Goal: Register for event/course

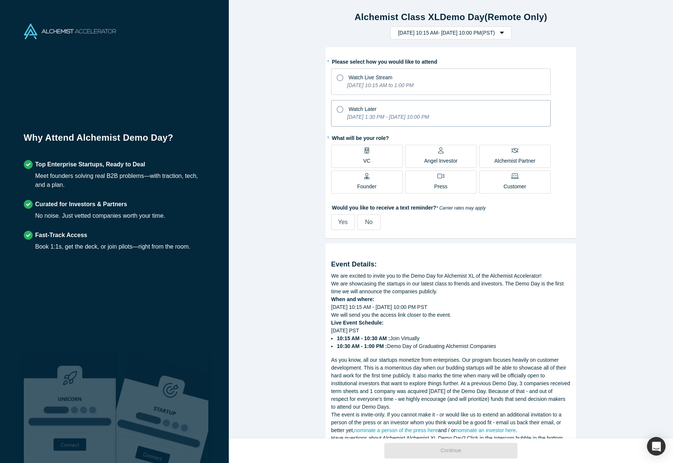
click at [339, 109] on icon at bounding box center [340, 109] width 7 height 7
click at [0, 0] on input "Watch Later [DATE] 1:30 PM - [DATE] 10:00 PM" at bounding box center [0, 0] width 0 height 0
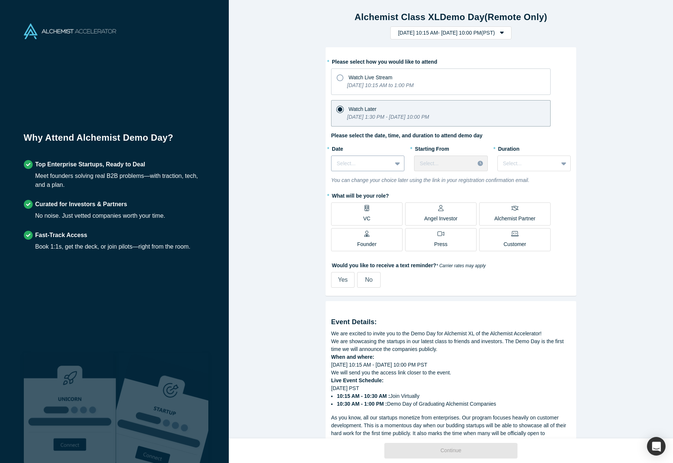
click at [394, 166] on div at bounding box center [398, 163] width 12 height 13
click at [388, 183] on div "[DATE]" at bounding box center [367, 182] width 73 height 14
click at [465, 166] on div at bounding box center [444, 163] width 49 height 9
click at [583, 180] on div "Alchemist Class XL Demo Day (Remote Only) [DATE] 10:15 AM - [DATE] 10:00 PM ( P…" at bounding box center [451, 219] width 444 height 438
click at [545, 166] on div at bounding box center [528, 163] width 50 height 9
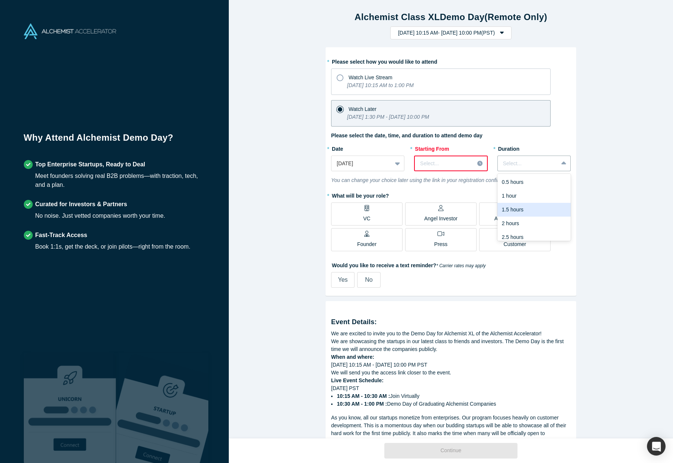
scroll to position [19, 0]
click at [581, 202] on div "Alchemist Class XL Demo Day (Remote Only) [DATE] 10:15 AM - [DATE] 10:00 PM ( P…" at bounding box center [451, 219] width 444 height 438
click at [442, 218] on p "Angel Investor" at bounding box center [440, 219] width 33 height 8
click at [0, 0] on input "Angel Investor" at bounding box center [0, 0] width 0 height 0
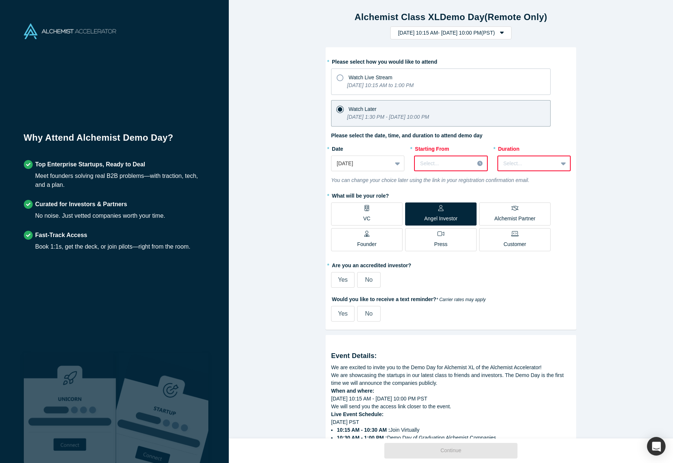
click at [371, 246] on p "Founder" at bounding box center [366, 244] width 19 height 8
click at [0, 0] on input "Founder" at bounding box center [0, 0] width 0 height 0
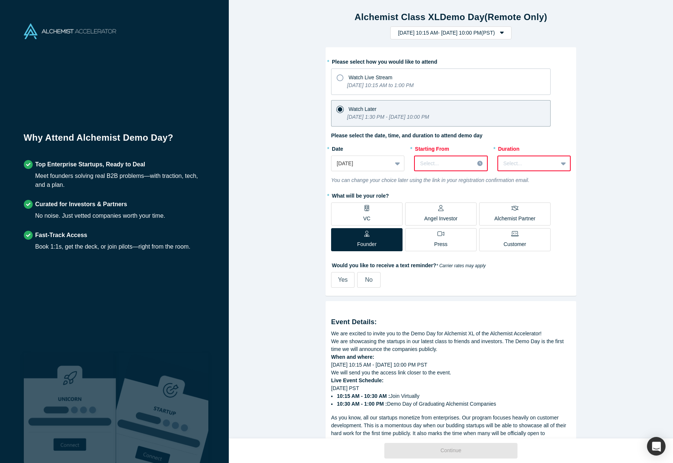
click at [368, 282] on span "No" at bounding box center [368, 279] width 7 height 6
click at [0, 0] on input "No" at bounding box center [0, 0] width 0 height 0
click at [450, 162] on div at bounding box center [444, 163] width 49 height 9
click at [440, 192] on div "1:30 PM (PST)" at bounding box center [450, 196] width 73 height 14
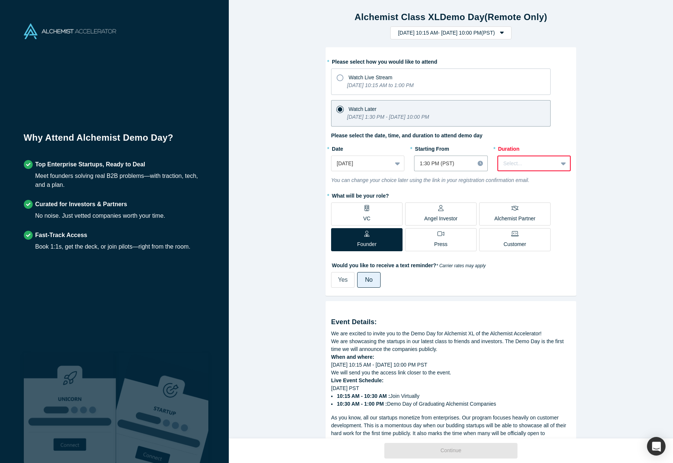
click at [518, 161] on div at bounding box center [527, 163] width 49 height 9
click at [525, 233] on div "3 hours" at bounding box center [533, 232] width 73 height 14
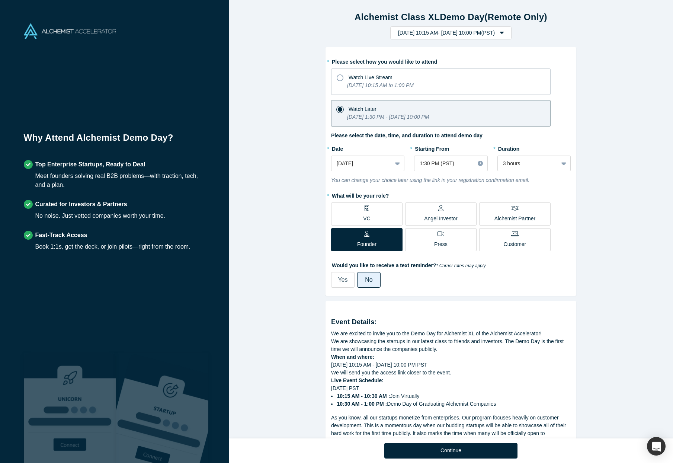
click at [597, 254] on div "Alchemist Class XL Demo Day (Remote Only) [DATE] 10:15 AM - [DATE] 10:00 PM ( P…" at bounding box center [451, 219] width 444 height 438
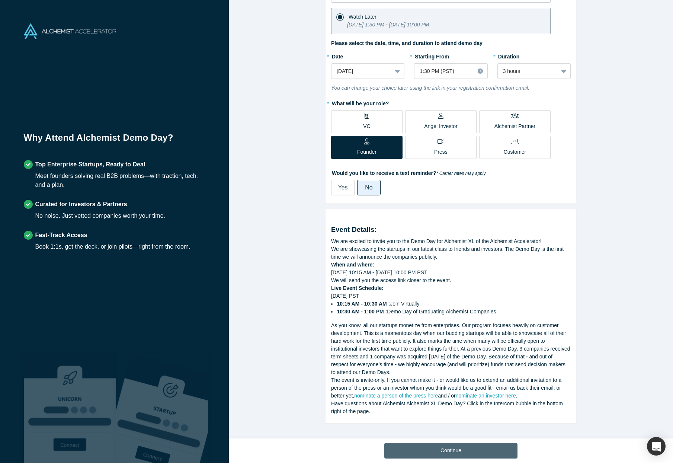
click at [465, 444] on button "Continue" at bounding box center [450, 451] width 133 height 16
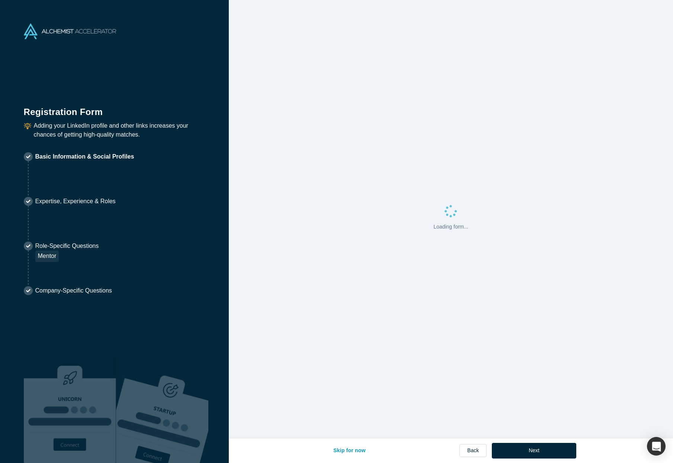
select select "US"
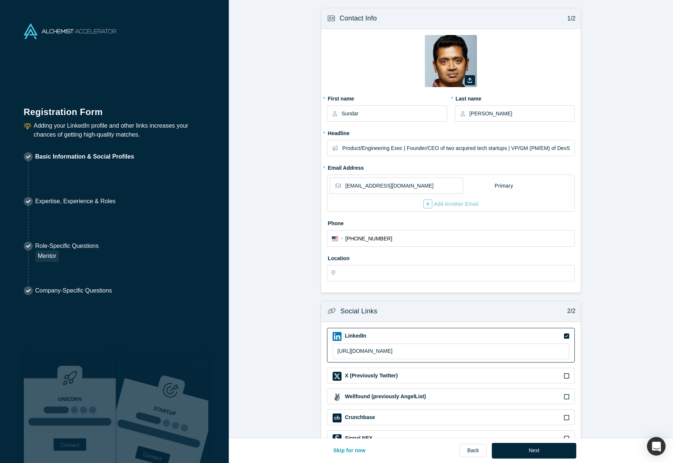
type input "[US_STATE], [GEOGRAPHIC_DATA]"
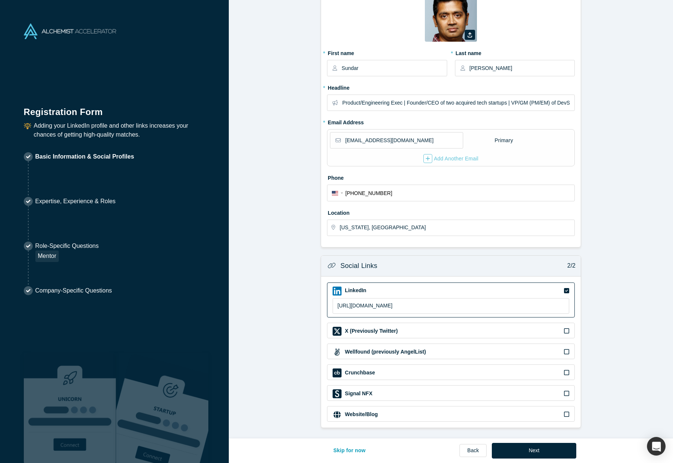
scroll to position [45, 0]
click at [523, 451] on button "Next" at bounding box center [534, 451] width 84 height 16
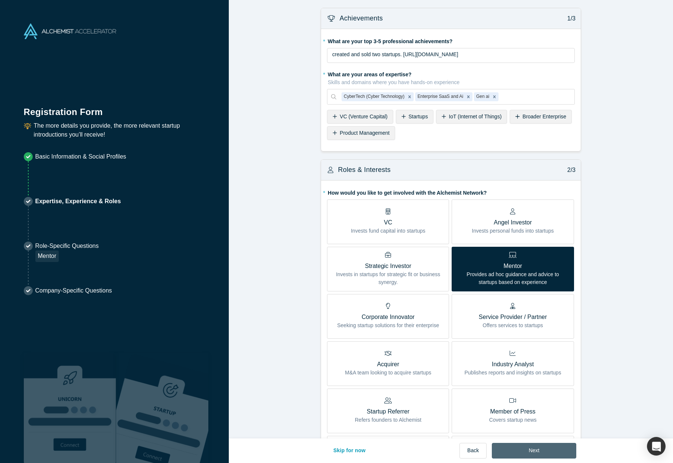
click at [539, 451] on button "Next" at bounding box center [534, 451] width 84 height 16
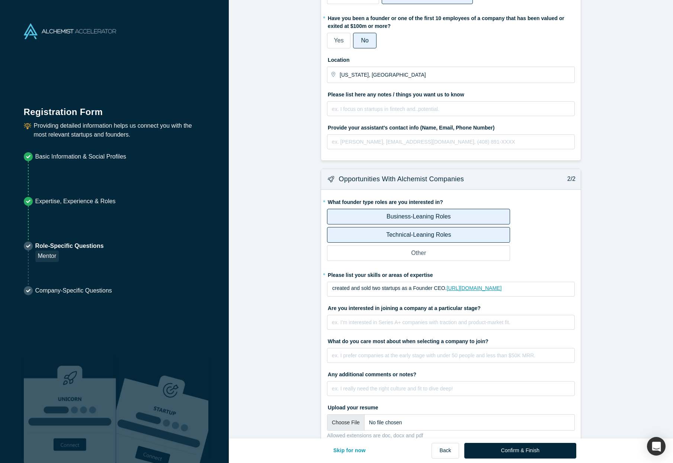
scroll to position [82, 0]
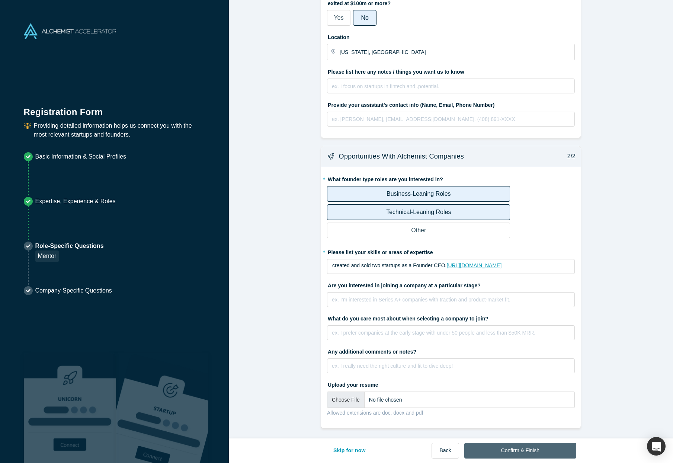
click at [542, 447] on button "Confirm & Finish" at bounding box center [520, 451] width 112 height 16
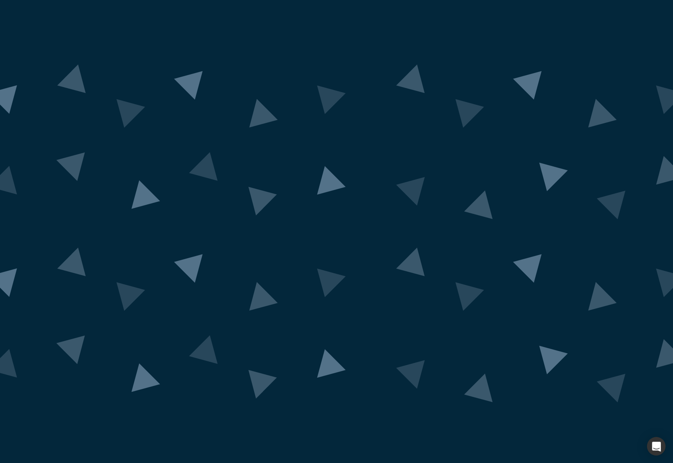
click at [488, 61] on img at bounding box center [336, 232] width 696 height 342
